Goal: Information Seeking & Learning: Find specific fact

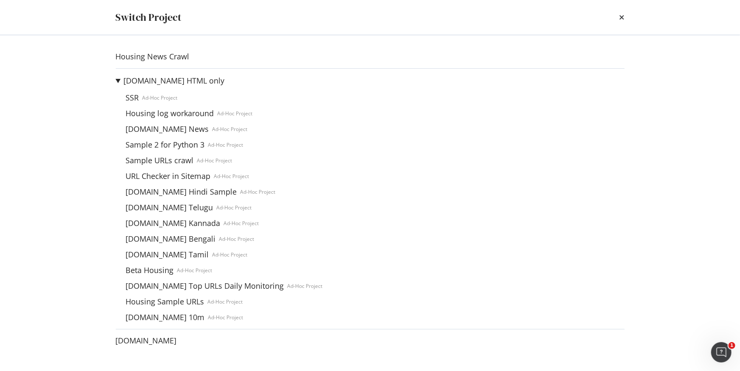
click at [116, 79] on summary "[DOMAIN_NAME] HTML only" at bounding box center [219, 81] width 207 height 11
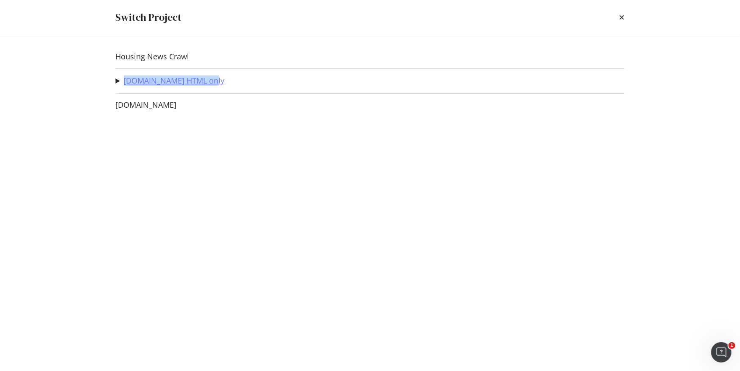
drag, startPoint x: 240, startPoint y: 85, endPoint x: 125, endPoint y: 83, distance: 115.0
click at [125, 83] on div "Housing.com HTML only SSR Ad-Hoc Project Housing log workaround Ad-Hoc Project …" at bounding box center [370, 81] width 509 height 11
copy link "[DOMAIN_NAME] HTML only"
click at [151, 81] on link "Housing.com HTML only" at bounding box center [174, 80] width 101 height 9
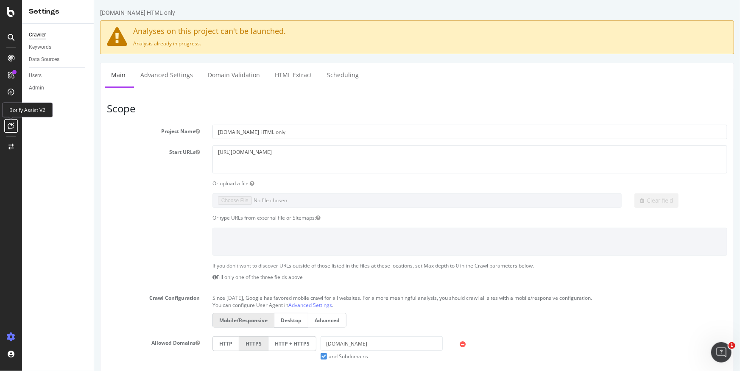
click at [9, 129] on icon at bounding box center [11, 126] width 6 height 7
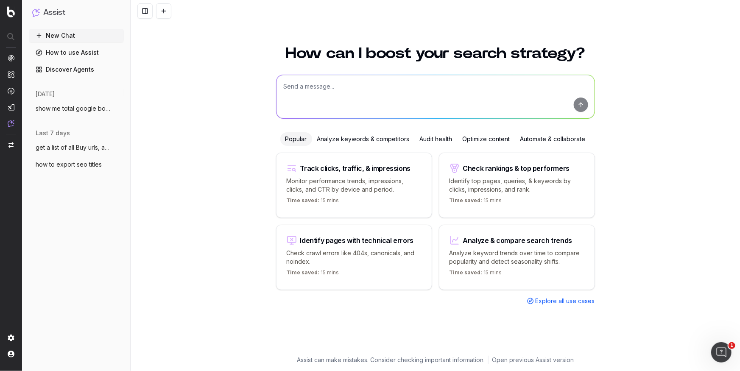
click at [80, 146] on span "get a list of all Buy urls, and count of" at bounding box center [73, 147] width 75 height 8
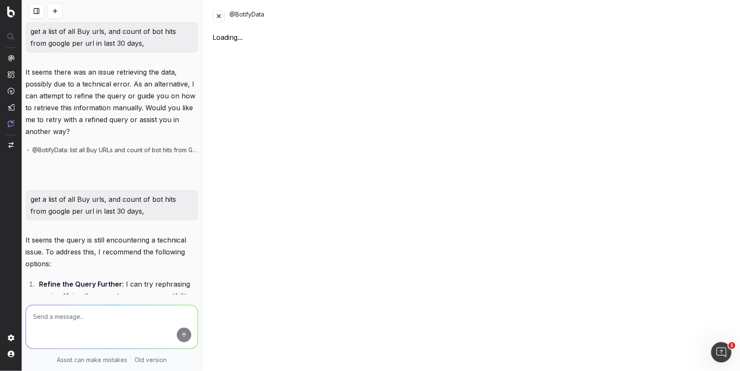
scroll to position [294, 0]
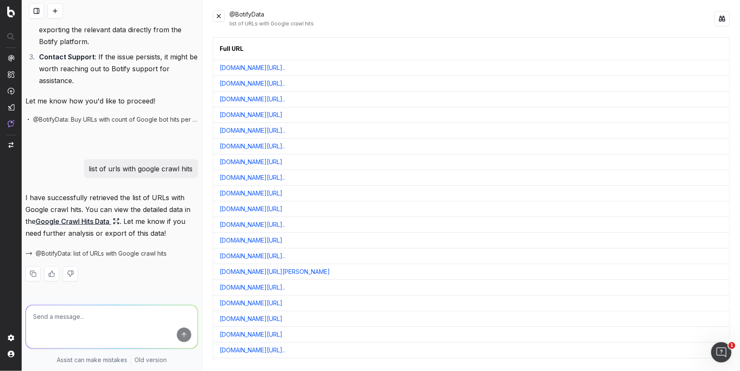
click at [726, 20] on button at bounding box center [722, 18] width 15 height 15
